Goal: Download file/media

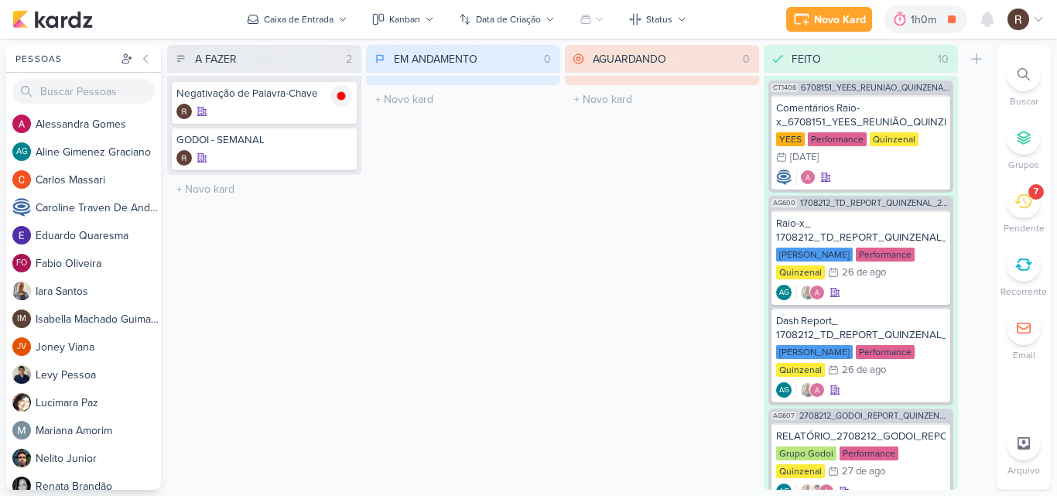
click at [1017, 204] on icon at bounding box center [1022, 201] width 17 height 17
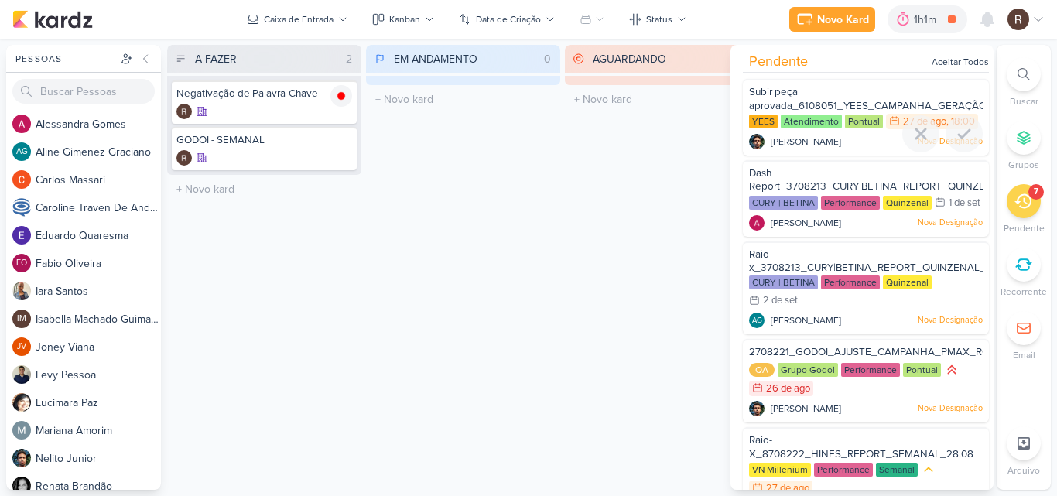
click at [842, 111] on span "Subir peça aprovada_6108051_YEES_CAMPANHA_GERAÇÃO_LEADS" at bounding box center [886, 99] width 275 height 26
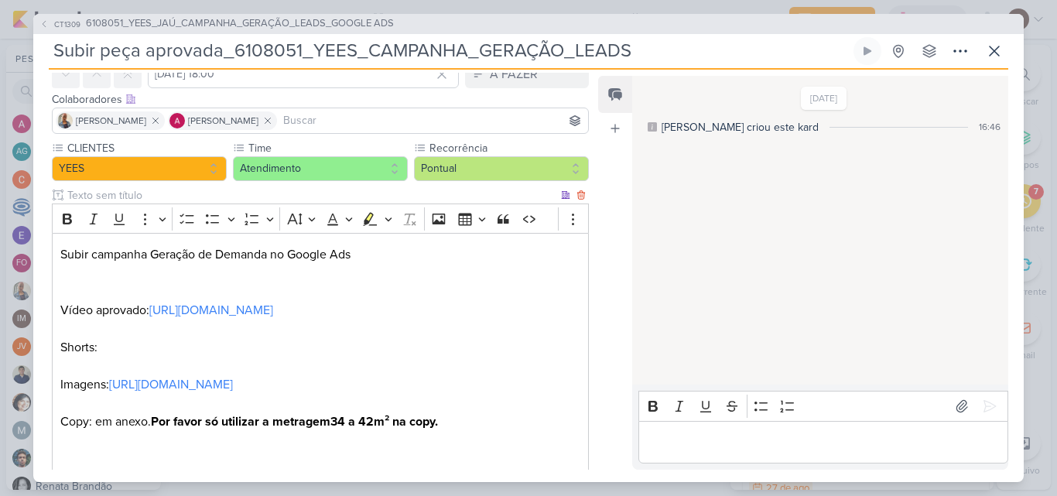
scroll to position [155, 0]
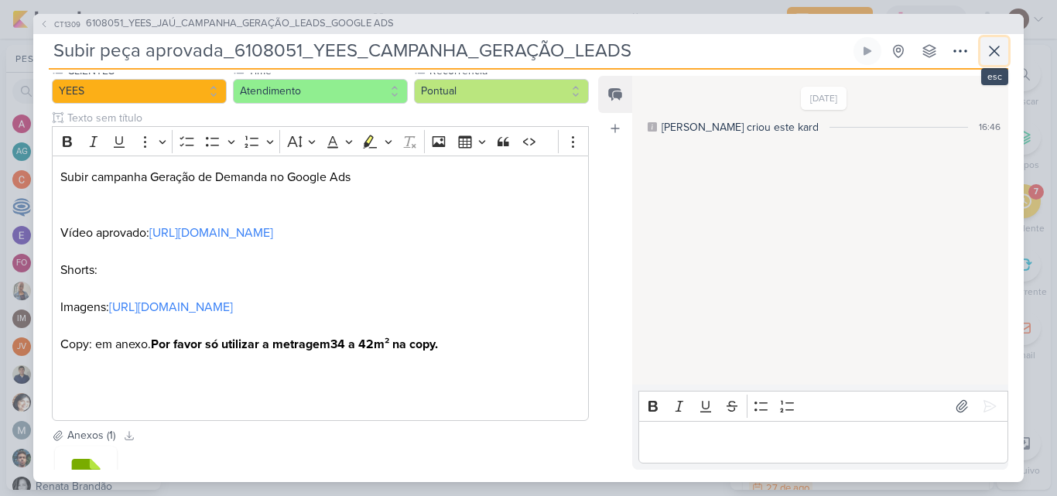
click at [996, 45] on icon at bounding box center [994, 51] width 19 height 19
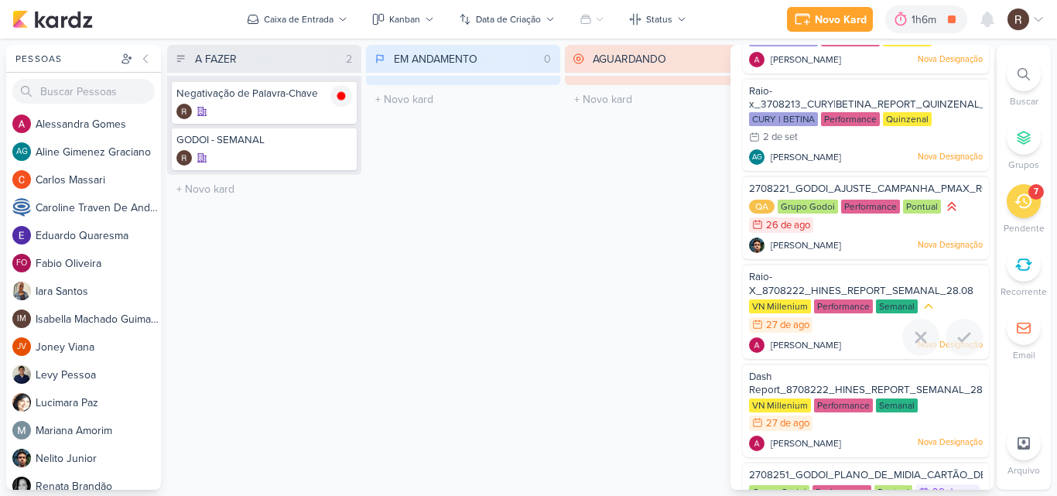
scroll to position [244, 0]
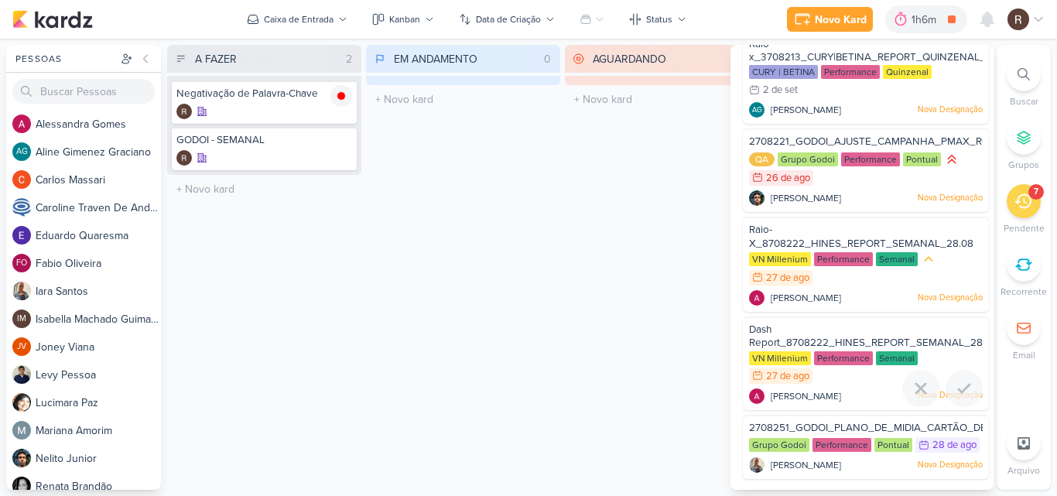
click at [815, 325] on span "Dash Report_8708222_HINES_REPORT_SEMANAL_28.08" at bounding box center [873, 336] width 248 height 26
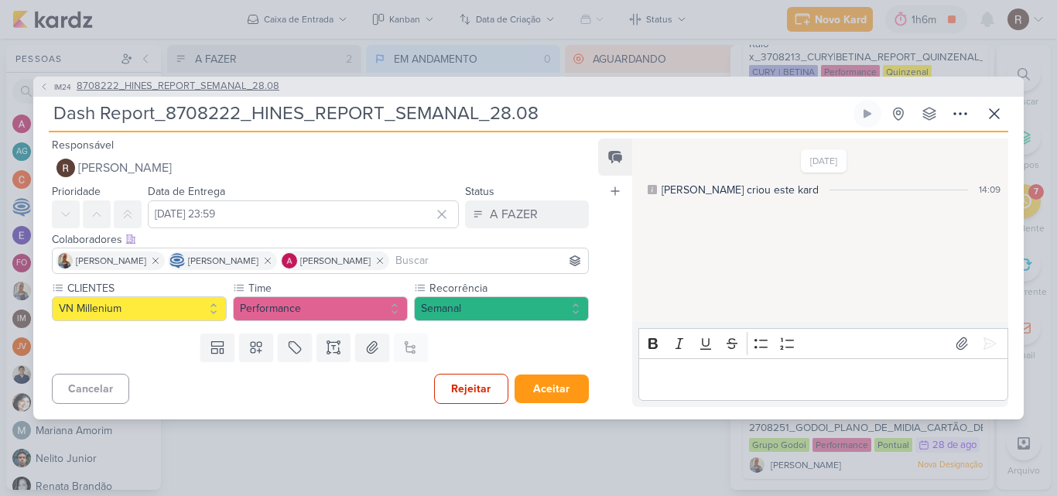
click at [253, 87] on span "8708222_HINES_REPORT_SEMANAL_28.08" at bounding box center [178, 86] width 203 height 15
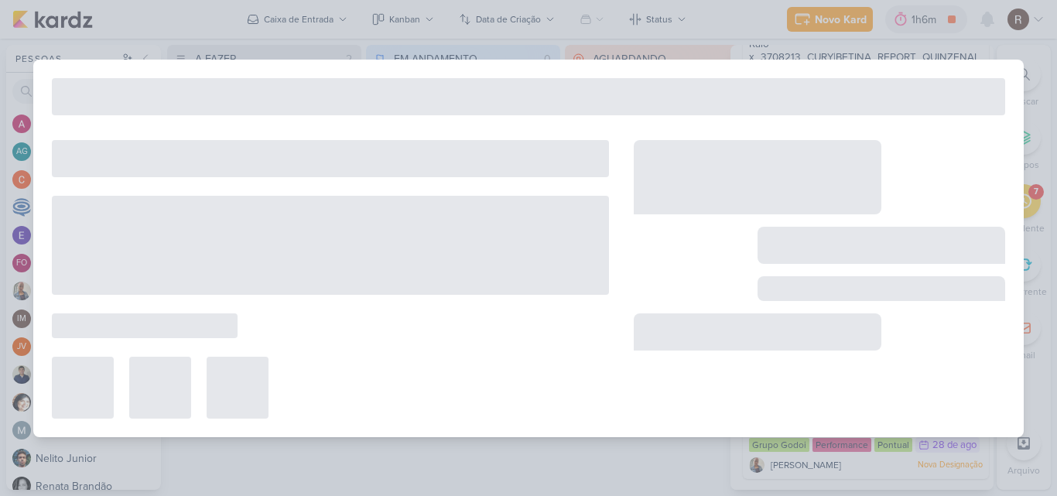
type input "8708222_HINES_REPORT_SEMANAL_28.08"
type input "[DATE] 18:00"
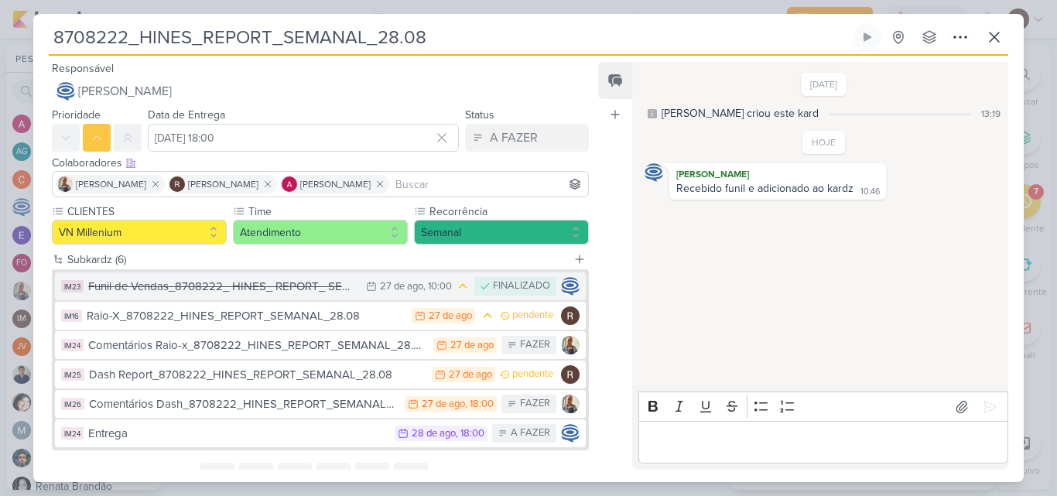
click at [270, 292] on div "Funil de Vendas_8708222_ HINES_ REPORT_ SEMANAL_ 28.08" at bounding box center [223, 287] width 270 height 18
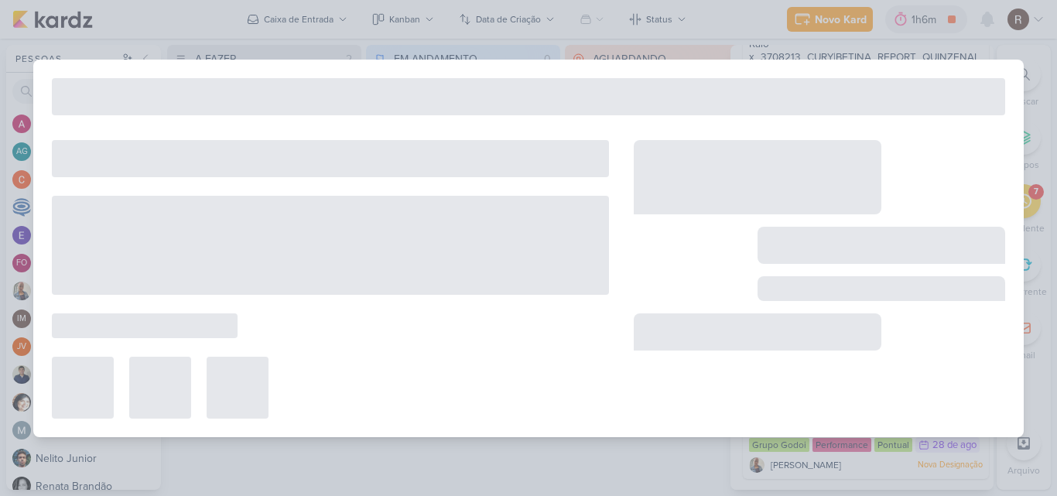
type input "Funil de Vendas_8708222_ HINES_ REPORT_ SEMANAL_ 28.08"
type input "[DATE] 10:00"
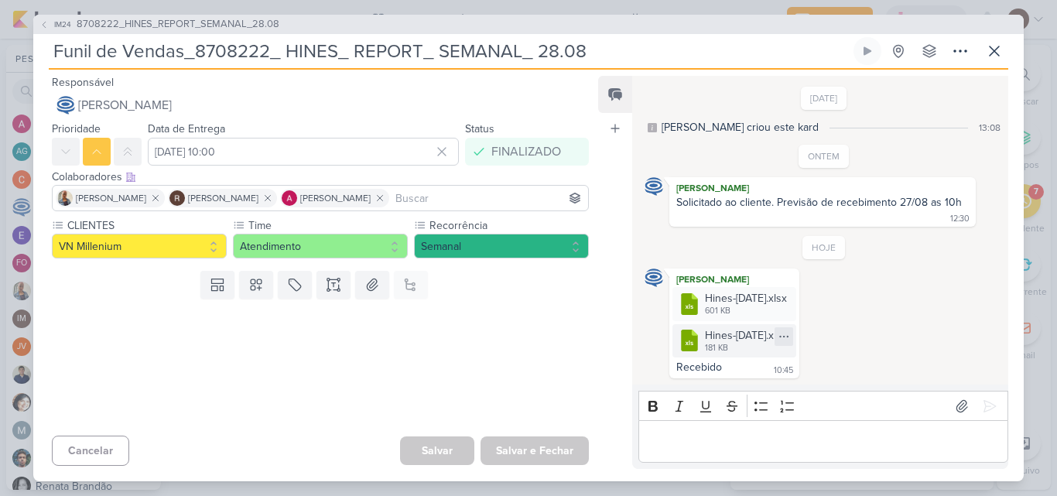
click at [790, 333] on icon at bounding box center [784, 336] width 12 height 12
click at [750, 389] on div "Baixar" at bounding box center [743, 388] width 29 height 16
click at [790, 298] on icon at bounding box center [784, 299] width 12 height 12
click at [757, 355] on div "Baixar" at bounding box center [743, 351] width 29 height 16
drag, startPoint x: 676, startPoint y: 203, endPoint x: 967, endPoint y: 201, distance: 290.9
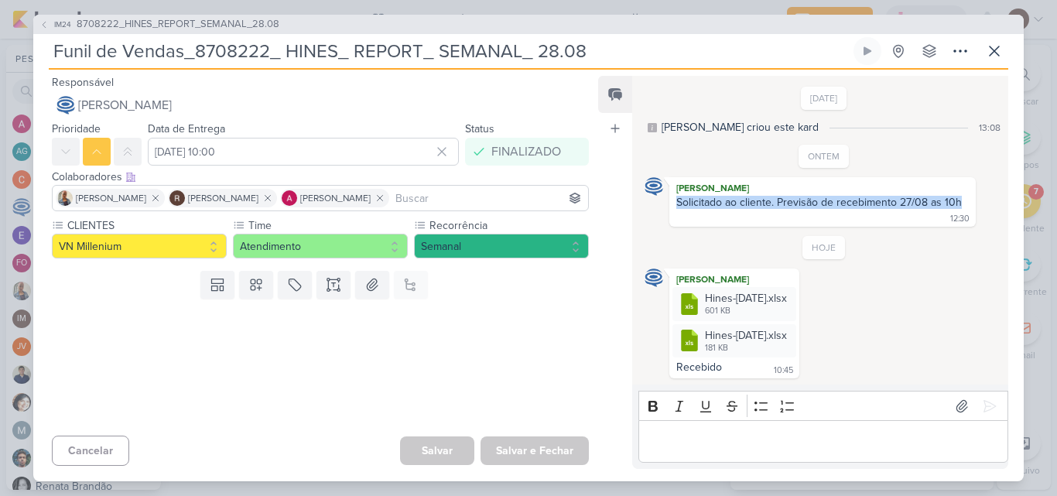
click at [967, 201] on div "[PERSON_NAME] Solicitado ao cliente. Previsão de recebimento 27/08 as 10h 12:30…" at bounding box center [822, 202] width 306 height 50
click at [901, 254] on div "HOJE [PERSON_NAME] .cls-7 {fill: #79ac00;} .cls-7, .cls-8, .cls-9 {fill-rule: e…" at bounding box center [823, 307] width 359 height 142
click at [702, 11] on div "IM24 8708222_HINES_REPORT_SEMANAL_28.08 Funil de Vendas_8708222_ HINES_ REPORT_…" at bounding box center [528, 248] width 1057 height 496
